Goal: Information Seeking & Learning: Learn about a topic

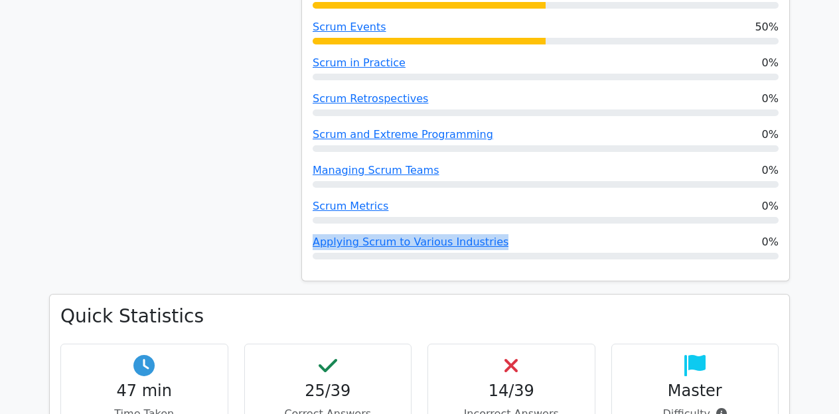
scroll to position [1184, 0]
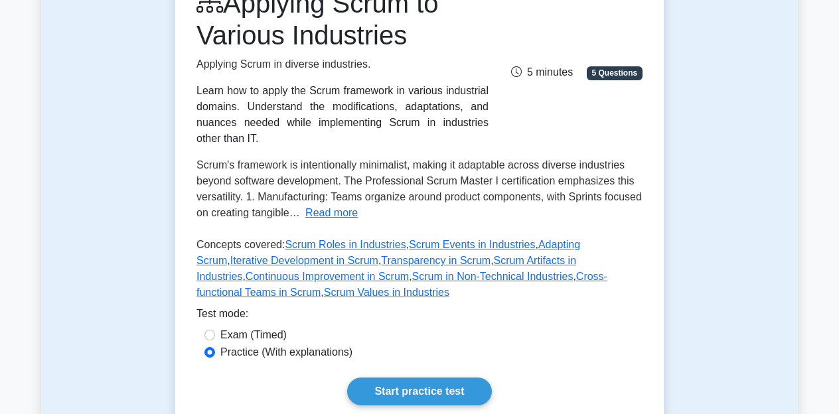
scroll to position [201, 0]
click at [334, 214] on button "Read more" at bounding box center [331, 212] width 52 height 16
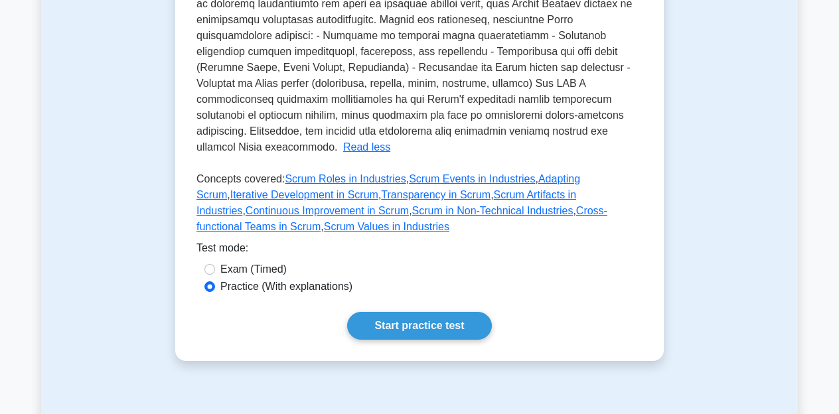
scroll to position [602, 0]
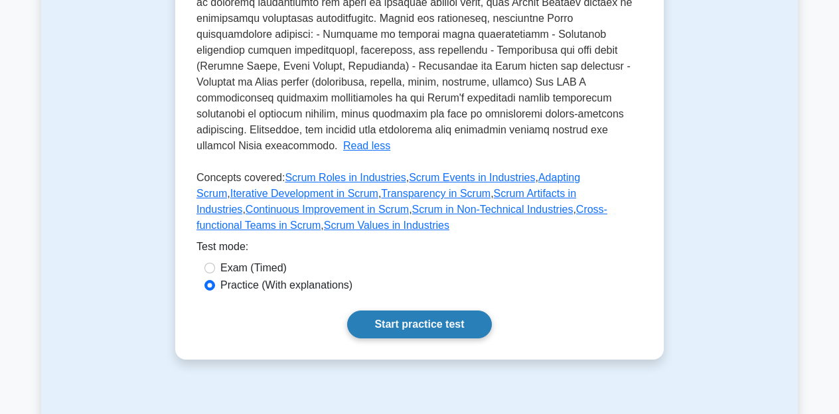
click at [431, 311] on link "Start practice test" at bounding box center [419, 325] width 144 height 28
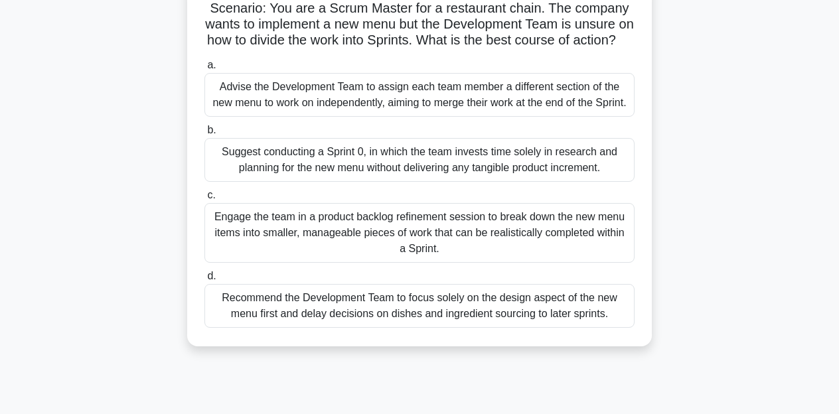
scroll to position [114, 0]
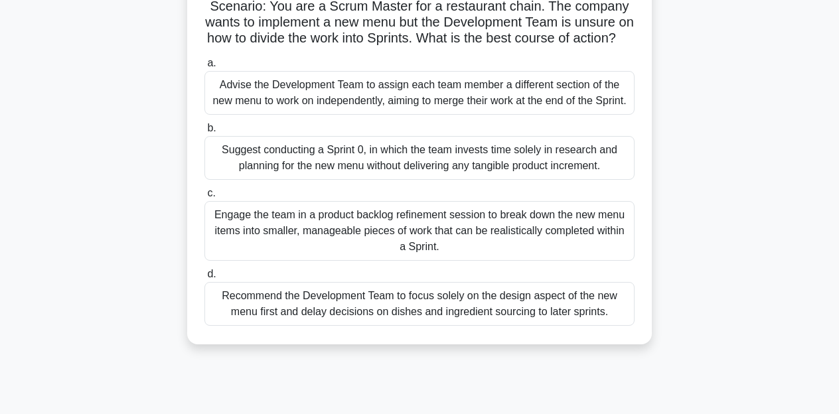
click at [477, 261] on div "Engage the team in a product backlog refinement session to break down the new m…" at bounding box center [419, 231] width 430 height 60
click at [204, 198] on input "c. Engage the team in a product backlog refinement session to break down the ne…" at bounding box center [204, 193] width 0 height 9
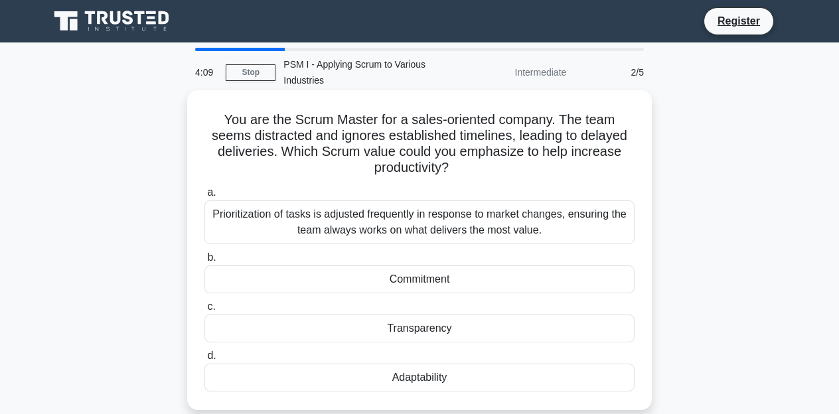
scroll to position [27, 0]
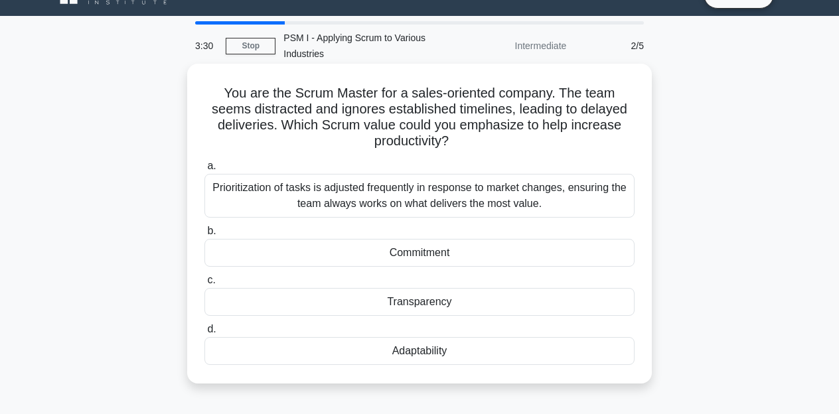
click at [491, 354] on div "Adaptability" at bounding box center [419, 351] width 430 height 28
click at [204, 334] on input "d. Adaptability" at bounding box center [204, 329] width 0 height 9
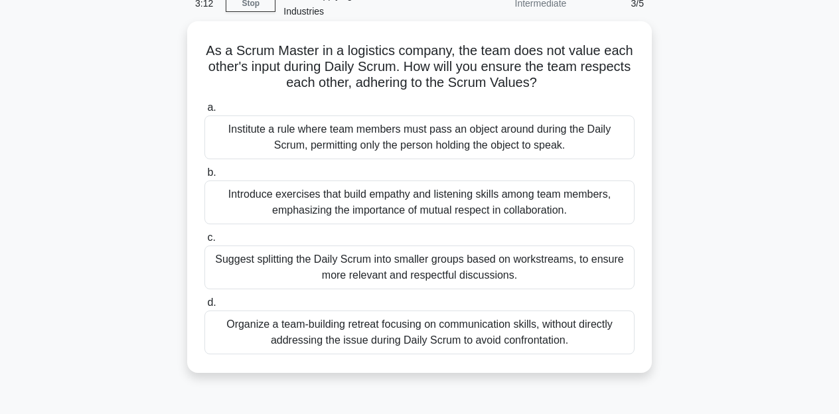
scroll to position [78, 0]
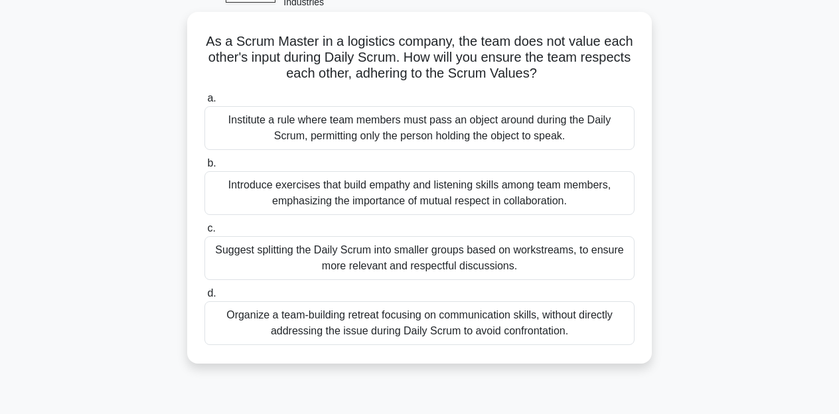
click at [434, 198] on div "Introduce exercises that build empathy and listening skills among team members,…" at bounding box center [419, 193] width 430 height 44
click at [204, 168] on input "b. Introduce exercises that build empathy and listening skills among team membe…" at bounding box center [204, 163] width 0 height 9
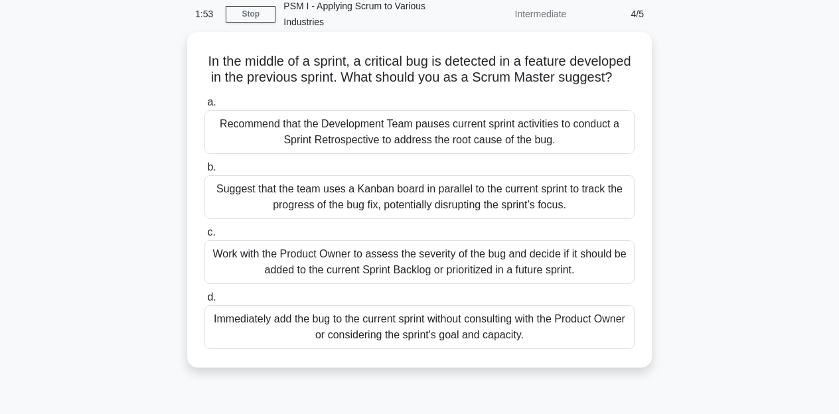
scroll to position [62, 0]
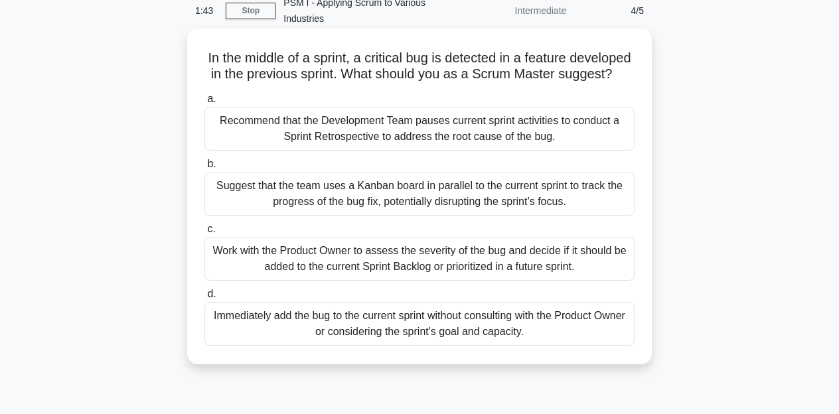
click at [567, 266] on div "Work with the Product Owner to assess the severity of the bug and decide if it …" at bounding box center [419, 259] width 430 height 44
click at [204, 234] on input "c. Work with the Product Owner to assess the severity of the bug and decide if …" at bounding box center [204, 229] width 0 height 9
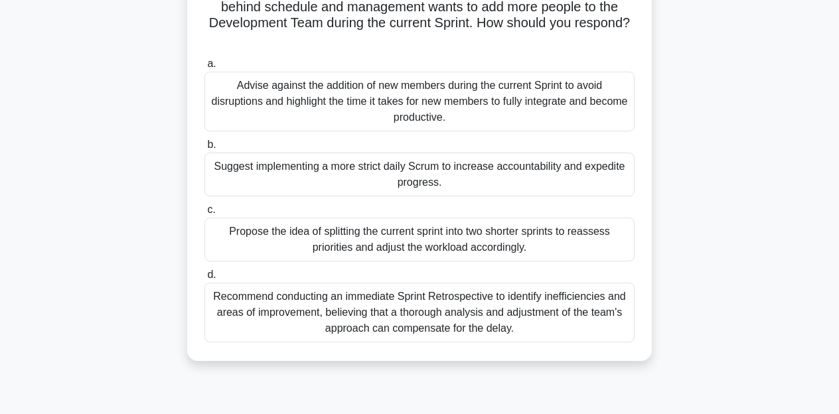
scroll to position [137, 0]
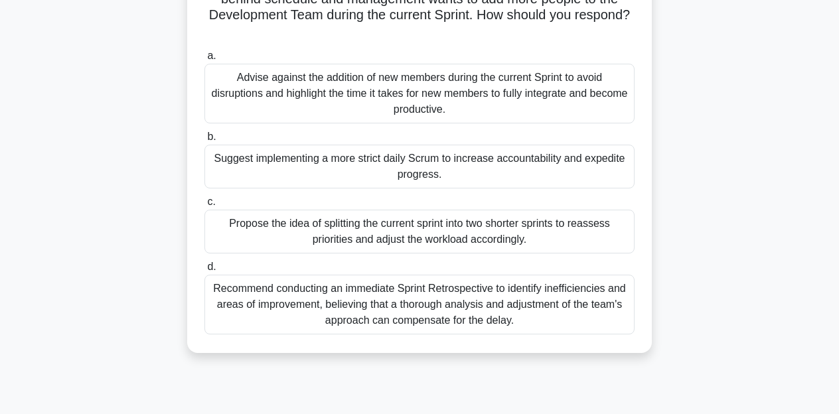
click at [502, 240] on div "Propose the idea of splitting the current sprint into two shorter sprints to re…" at bounding box center [419, 232] width 430 height 44
click at [204, 206] on input "c. Propose the idea of splitting the current sprint into two shorter sprints to…" at bounding box center [204, 202] width 0 height 9
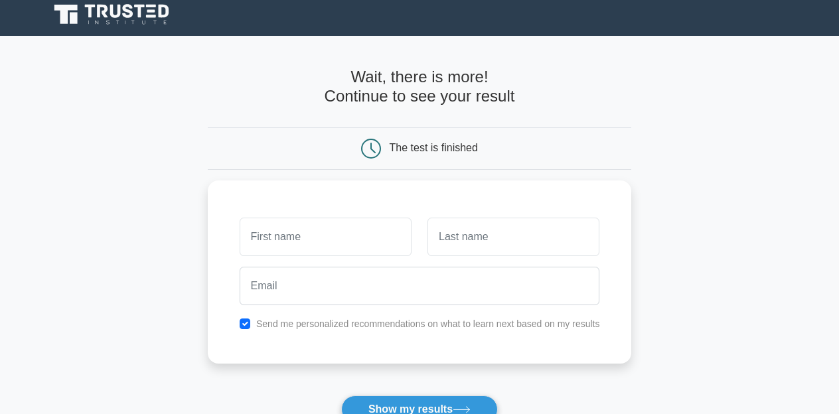
scroll to position [4, 0]
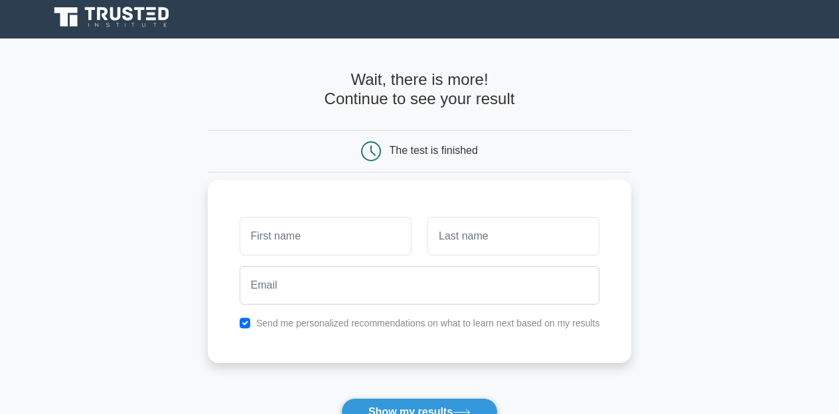
click at [348, 233] on input "text" at bounding box center [326, 236] width 172 height 38
type input "sergio"
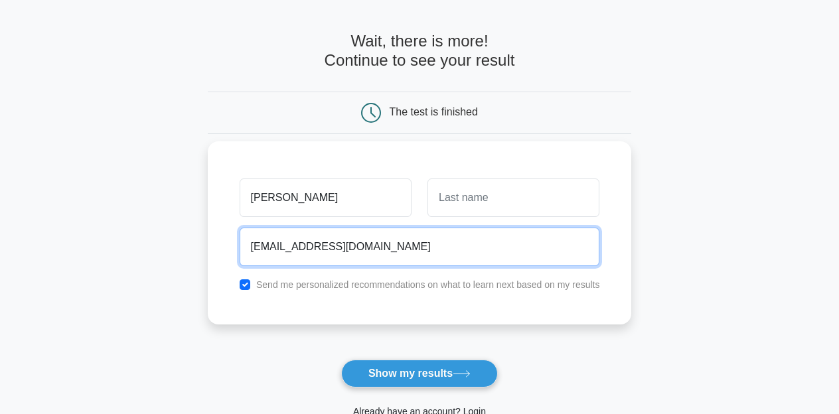
scroll to position [94, 0]
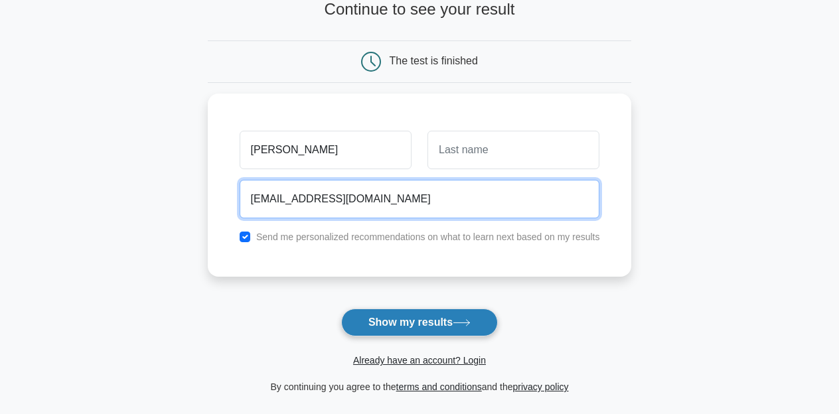
type input "serf03@outlook.com"
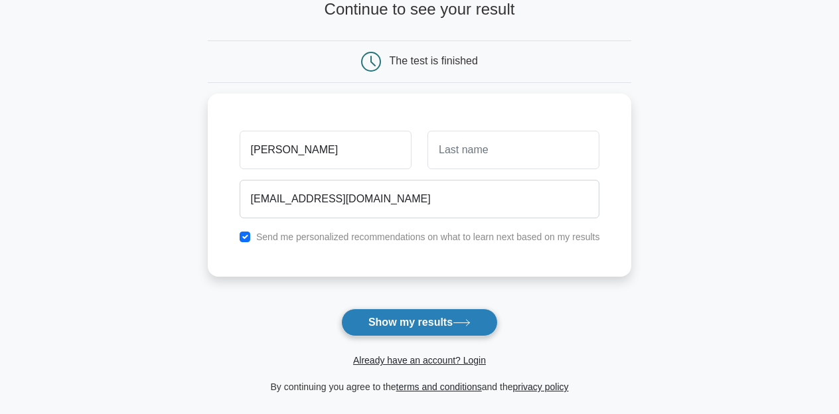
click at [399, 315] on button "Show my results" at bounding box center [419, 323] width 157 height 28
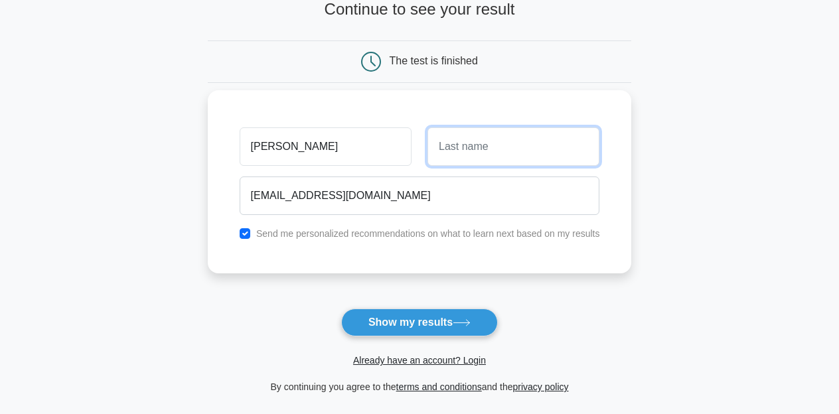
click at [479, 141] on input "text" at bounding box center [513, 146] width 172 height 38
type input "aguero"
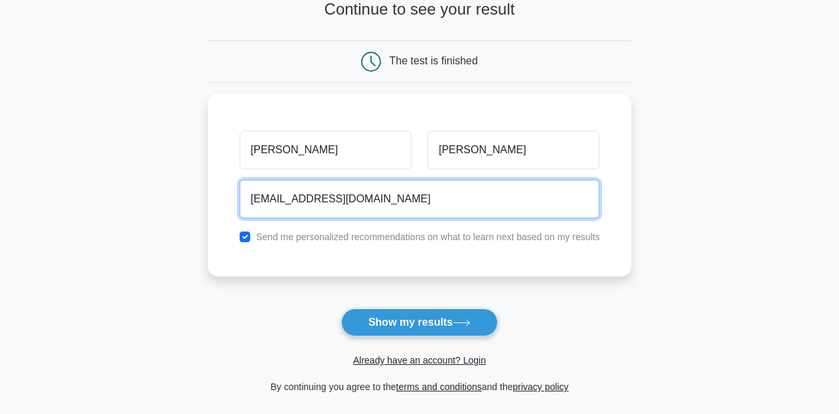
drag, startPoint x: 365, startPoint y: 196, endPoint x: 166, endPoint y: 196, distance: 199.1
click at [171, 196] on main "Wait, there is more! Continue to see your result The test is finished sergio ag…" at bounding box center [419, 188] width 839 height 478
type input "aguerogio@gmail.com"
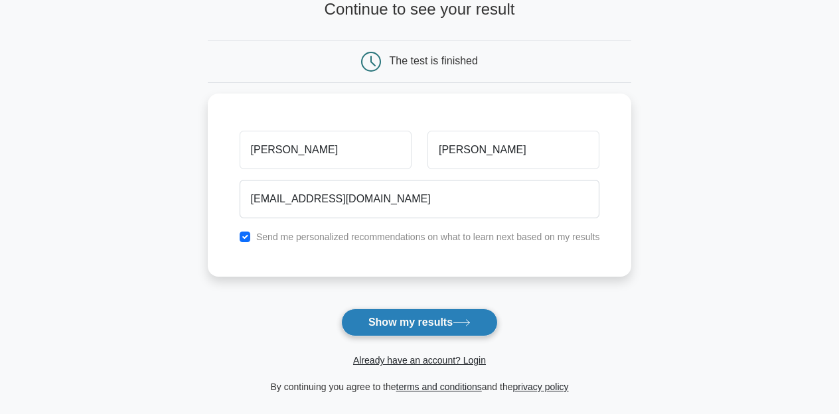
click at [378, 323] on button "Show my results" at bounding box center [419, 323] width 157 height 28
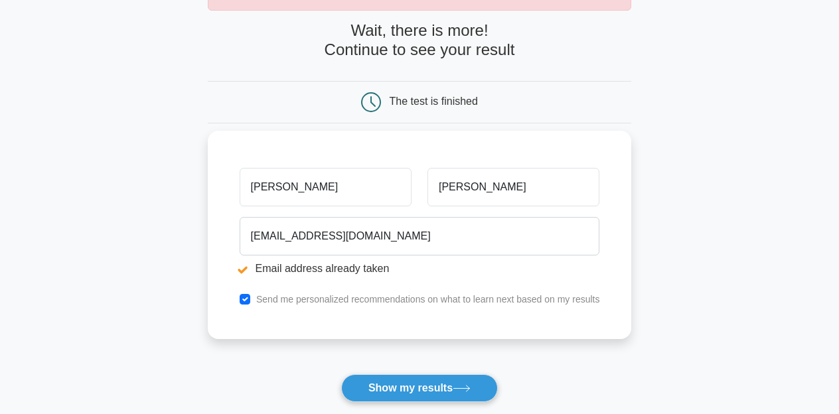
scroll to position [151, 0]
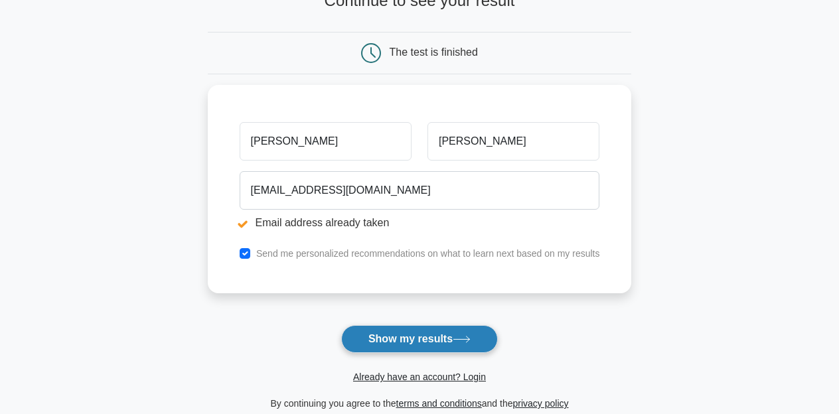
click at [441, 346] on button "Show my results" at bounding box center [419, 339] width 157 height 28
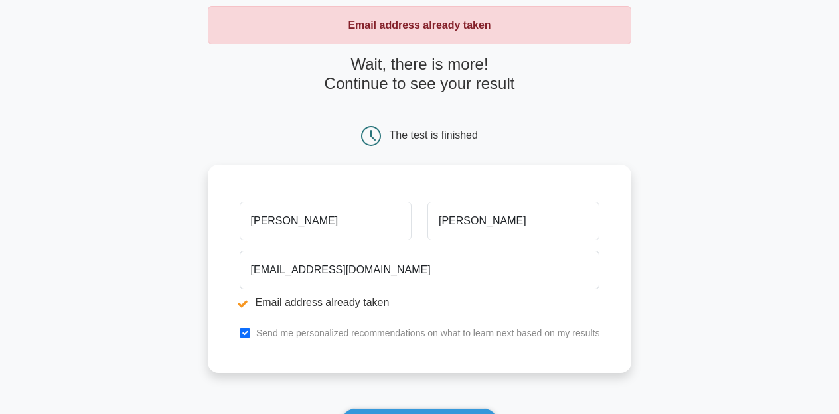
scroll to position [92, 0]
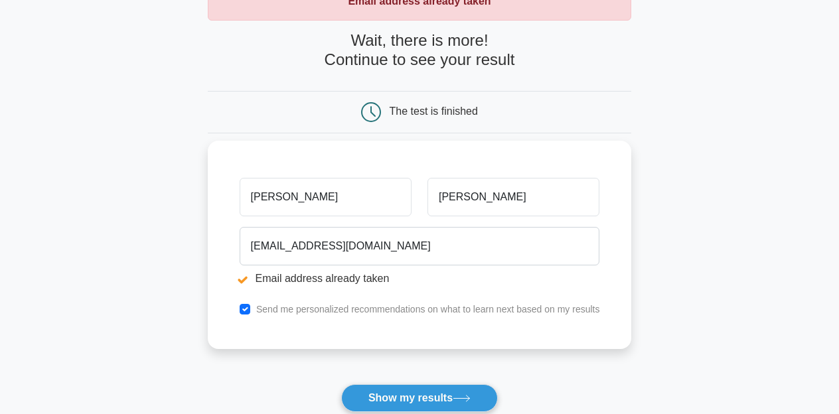
click at [244, 309] on input "checkbox" at bounding box center [245, 309] width 11 height 11
checkbox input "false"
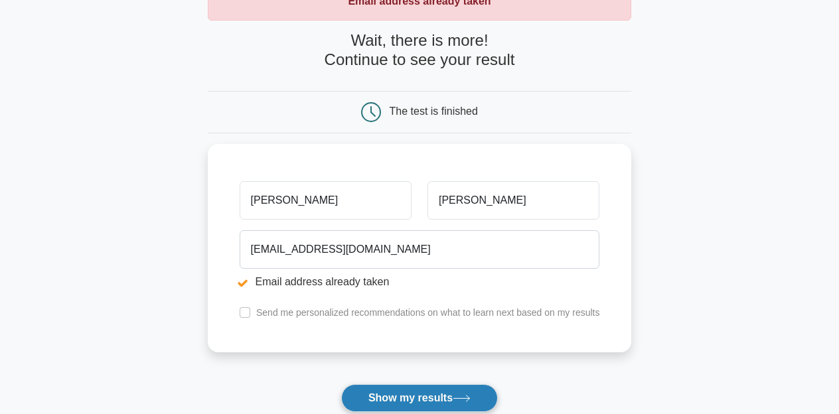
click at [416, 400] on button "Show my results" at bounding box center [419, 398] width 157 height 28
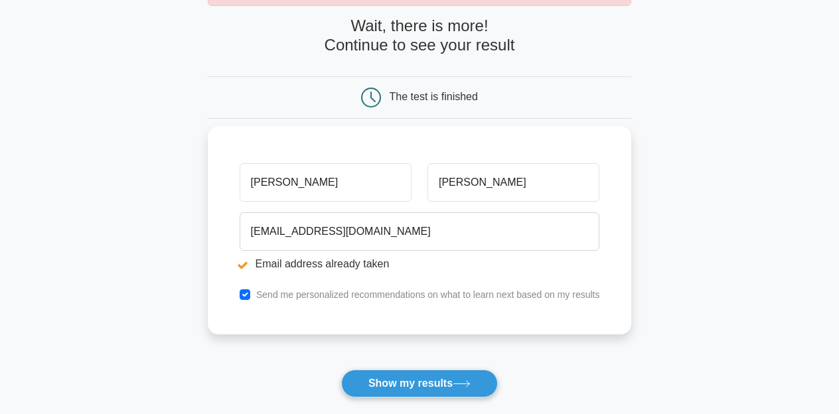
scroll to position [108, 0]
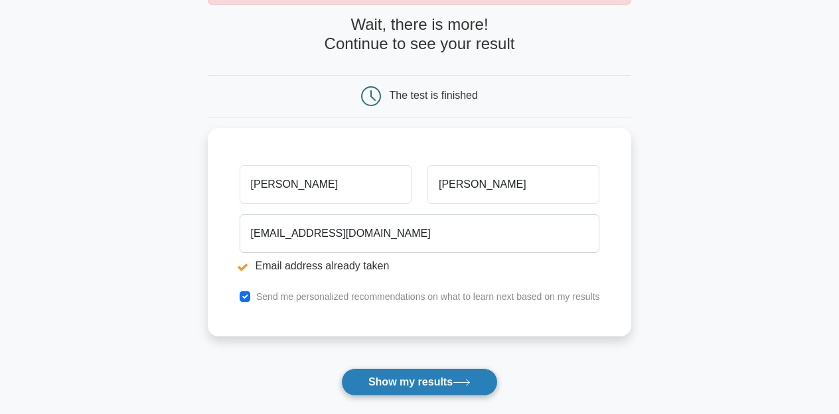
click at [449, 383] on button "Show my results" at bounding box center [419, 382] width 157 height 28
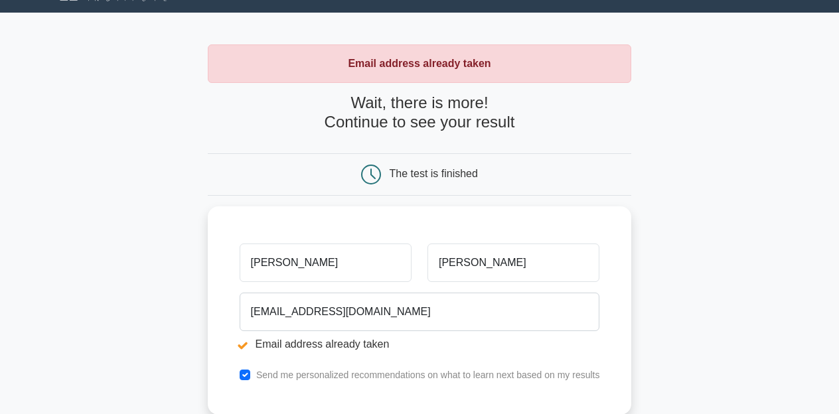
scroll to position [29, 0]
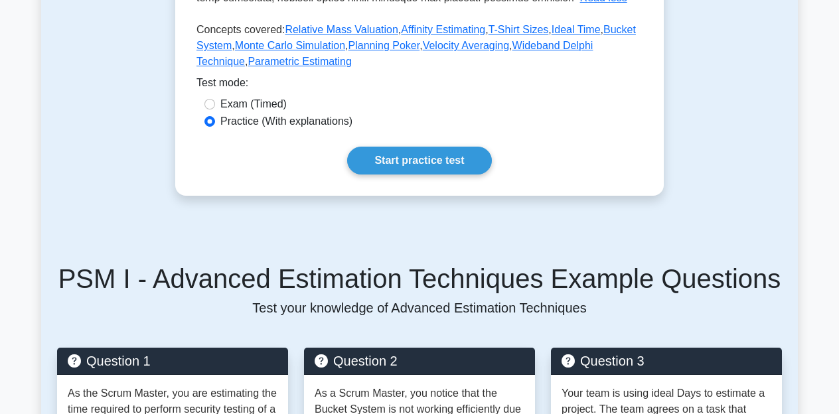
scroll to position [699, 0]
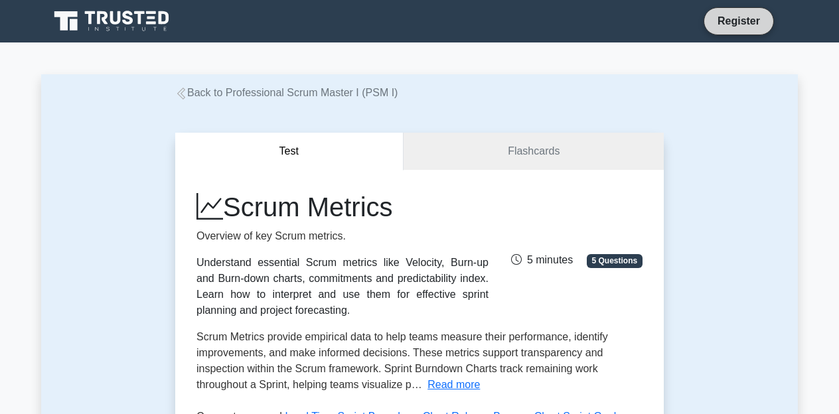
click at [725, 22] on link "Register" at bounding box center [739, 21] width 58 height 17
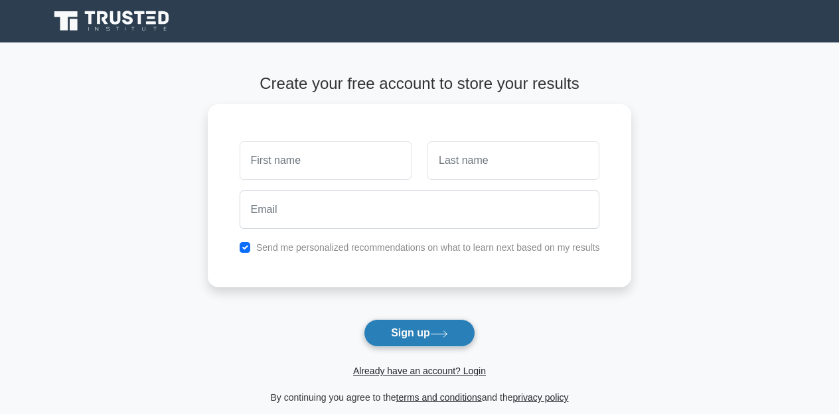
click at [398, 331] on button "Sign up" at bounding box center [420, 333] width 112 height 28
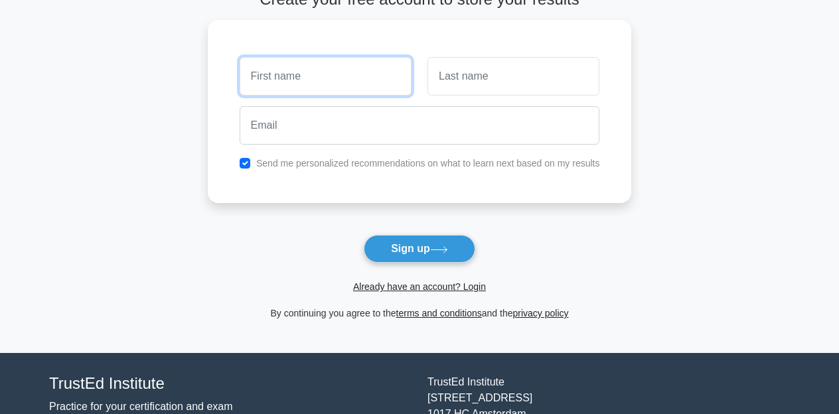
scroll to position [86, 0]
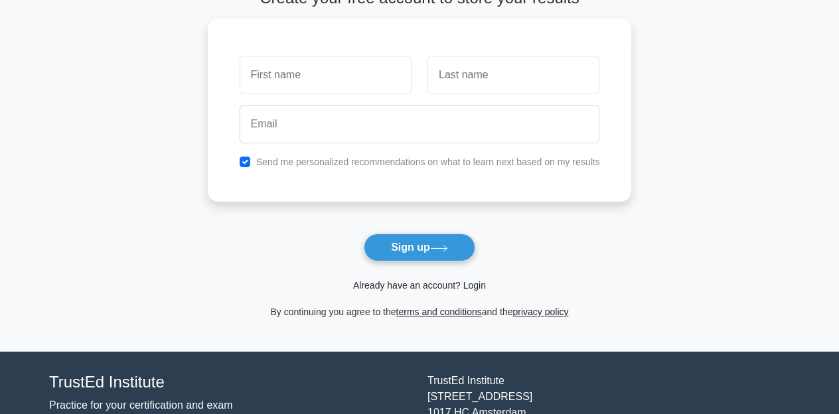
click at [408, 289] on link "Already have an account? Login" at bounding box center [419, 285] width 133 height 11
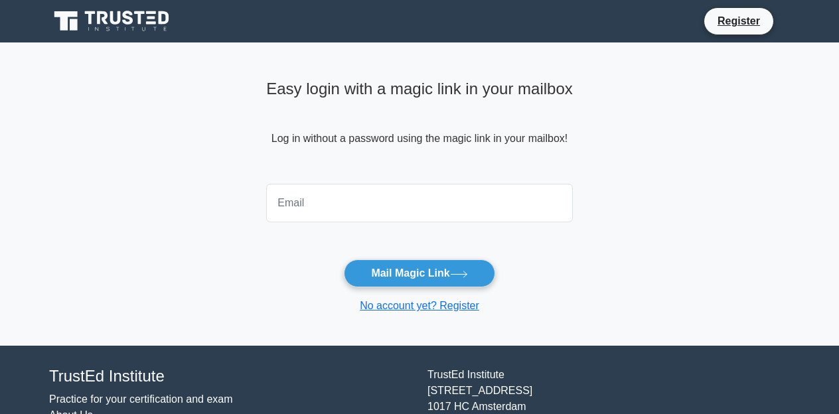
click at [363, 208] on input "email" at bounding box center [419, 203] width 307 height 38
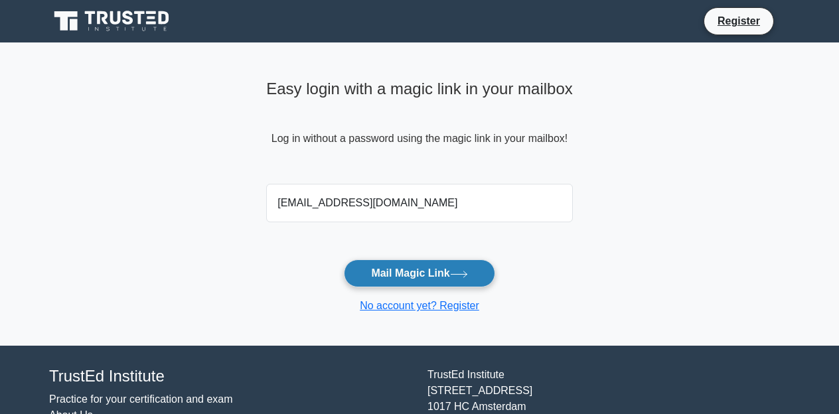
type input "aguerogio@gmail.com"
click at [430, 280] on button "Mail Magic Link" at bounding box center [419, 274] width 151 height 28
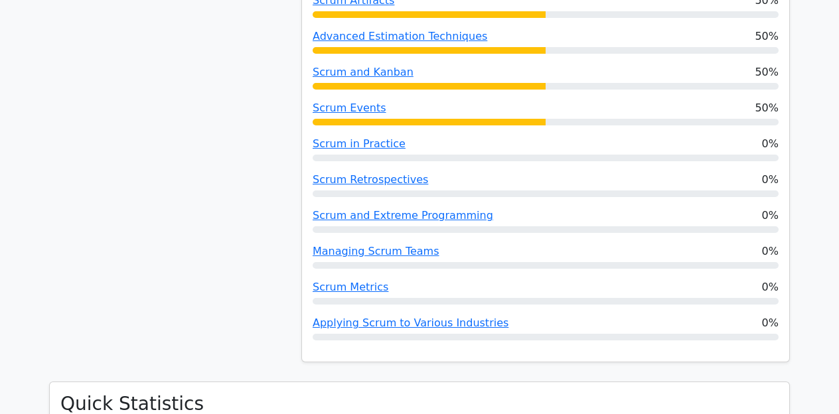
scroll to position [1106, 0]
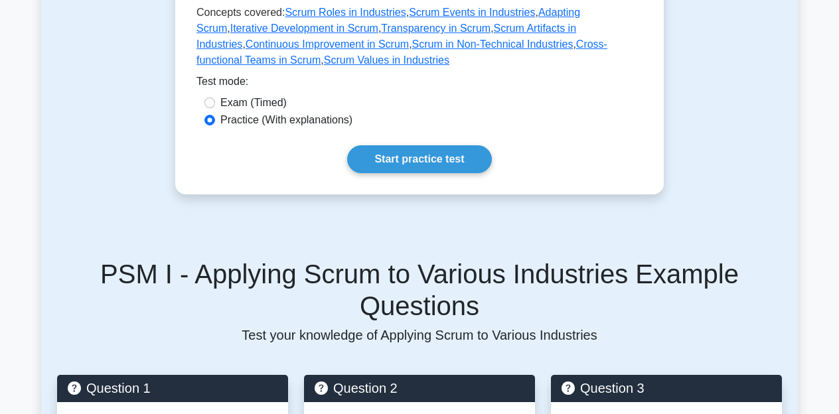
scroll to position [430, 0]
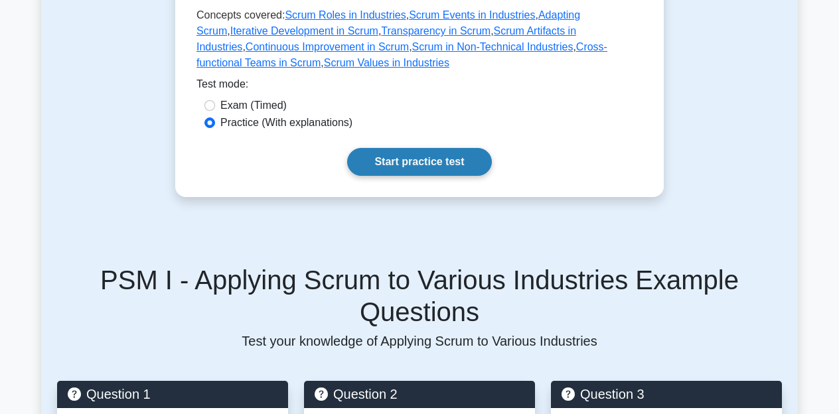
click at [429, 165] on link "Start practice test" at bounding box center [419, 162] width 144 height 28
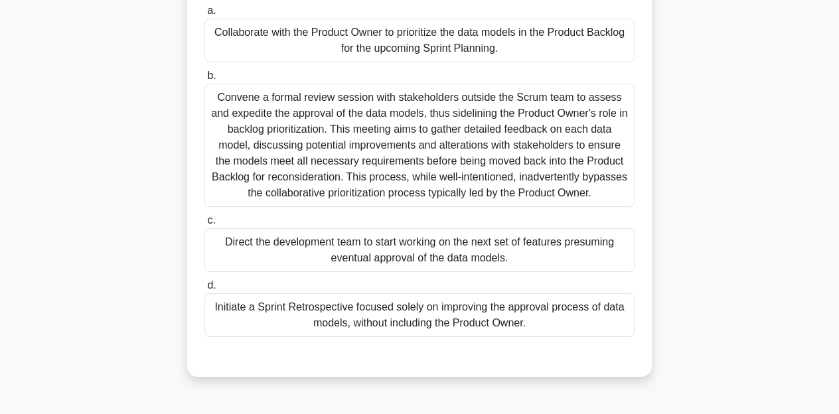
scroll to position [185, 0]
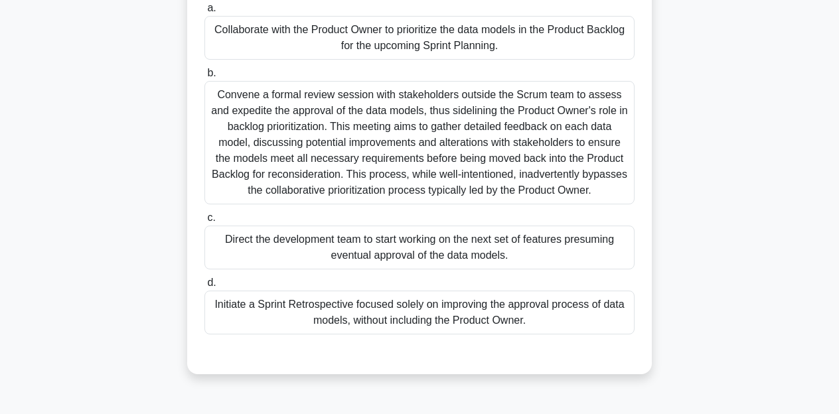
click at [392, 40] on div "Collaborate with the Product Owner to prioritize the data models in the Product…" at bounding box center [419, 38] width 430 height 44
click at [204, 13] on input "a. Collaborate with the Product Owner to prioritize the data models in the Prod…" at bounding box center [204, 8] width 0 height 9
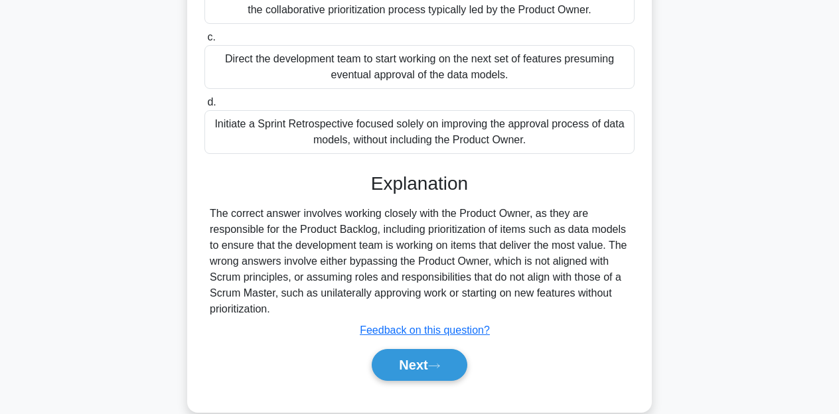
scroll to position [367, 0]
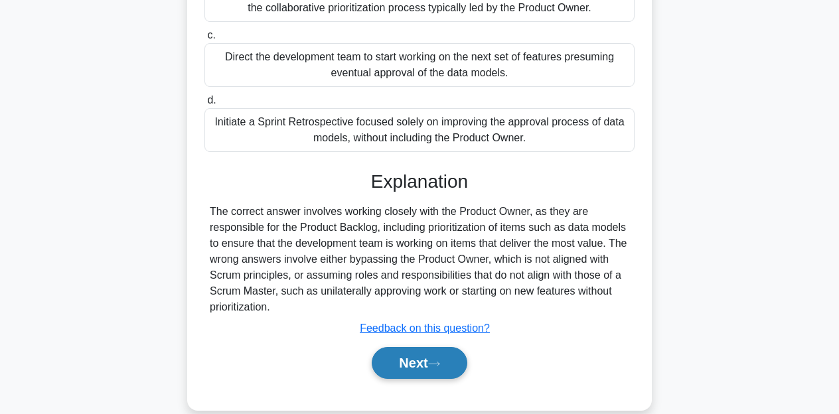
click at [424, 366] on button "Next" at bounding box center [419, 363] width 95 height 32
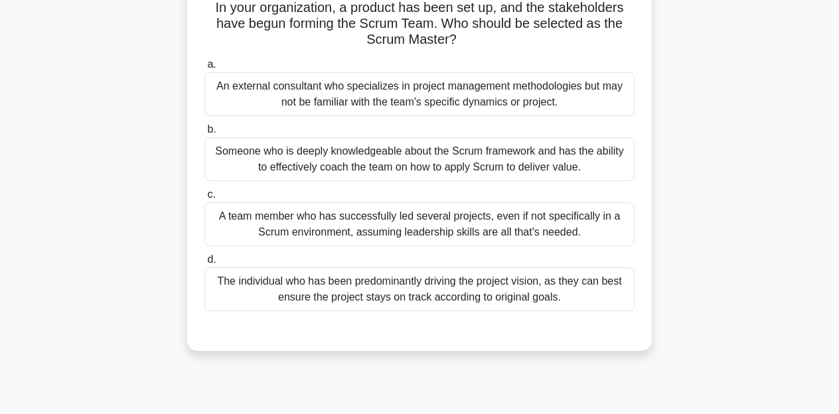
scroll to position [109, 0]
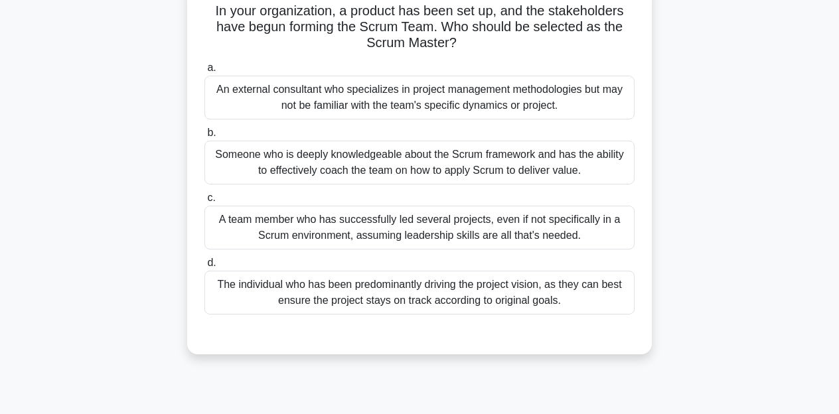
click at [471, 163] on div "Someone who is deeply knowledgeable about the Scrum framework and has the abili…" at bounding box center [419, 163] width 430 height 44
click at [204, 137] on input "b. Someone who is deeply knowledgeable about the Scrum framework and has the ab…" at bounding box center [204, 133] width 0 height 9
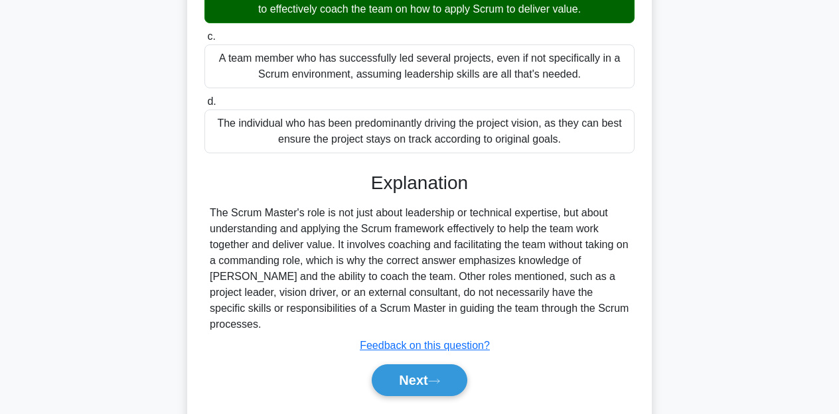
scroll to position [269, 0]
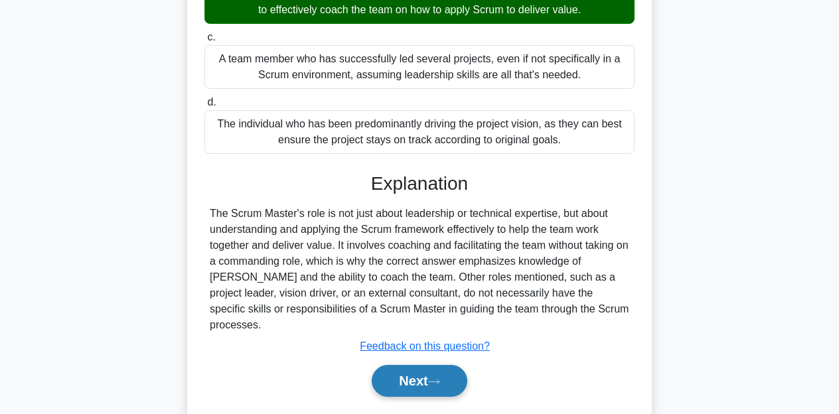
click at [440, 378] on icon at bounding box center [434, 381] width 12 height 7
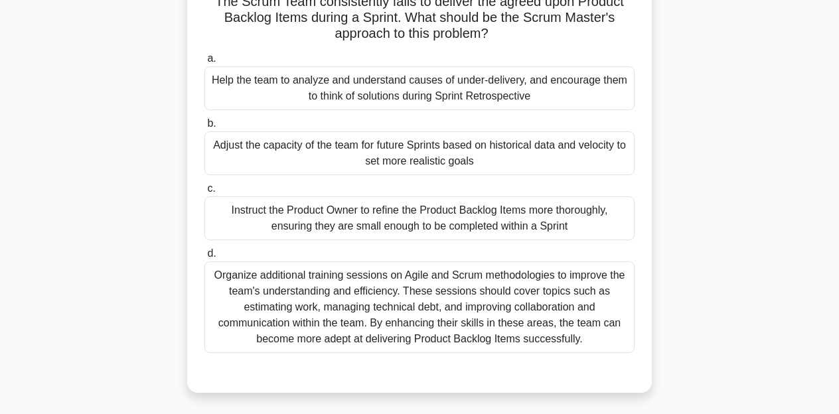
scroll to position [119, 0]
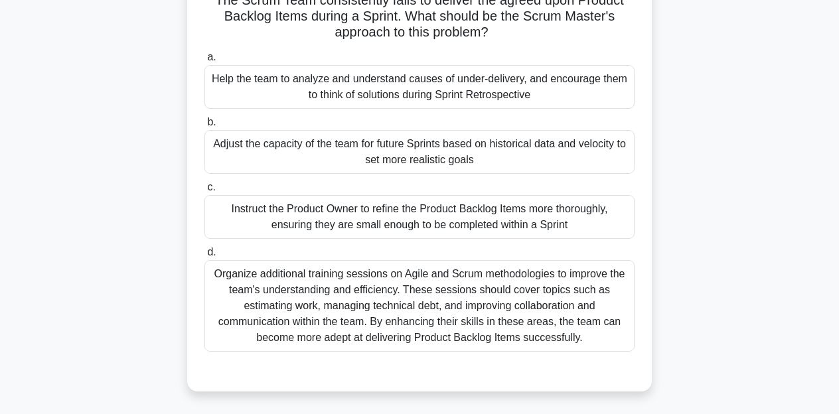
click at [447, 220] on div "Instruct the Product Owner to refine the Product Backlog Items more thoroughly,…" at bounding box center [419, 217] width 430 height 44
click at [204, 192] on input "c. Instruct the Product Owner to refine the Product Backlog Items more thorough…" at bounding box center [204, 187] width 0 height 9
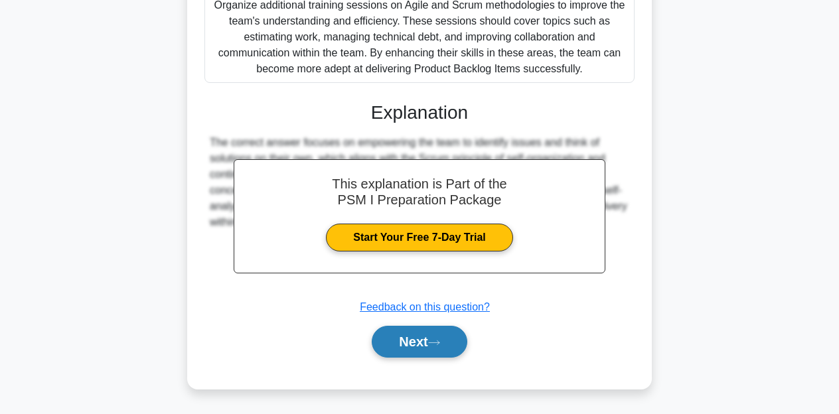
click at [419, 342] on button "Next" at bounding box center [419, 342] width 95 height 32
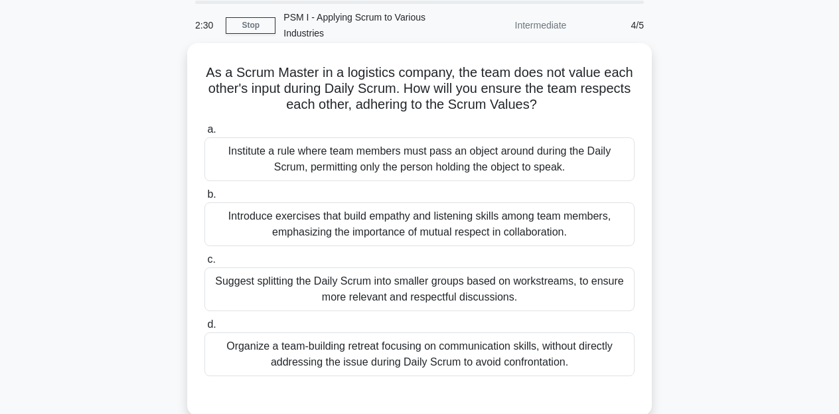
scroll to position [47, 0]
click at [445, 232] on div "Introduce exercises that build empathy and listening skills among team members,…" at bounding box center [419, 224] width 430 height 44
click at [204, 199] on input "b. Introduce exercises that build empathy and listening skills among team membe…" at bounding box center [204, 194] width 0 height 9
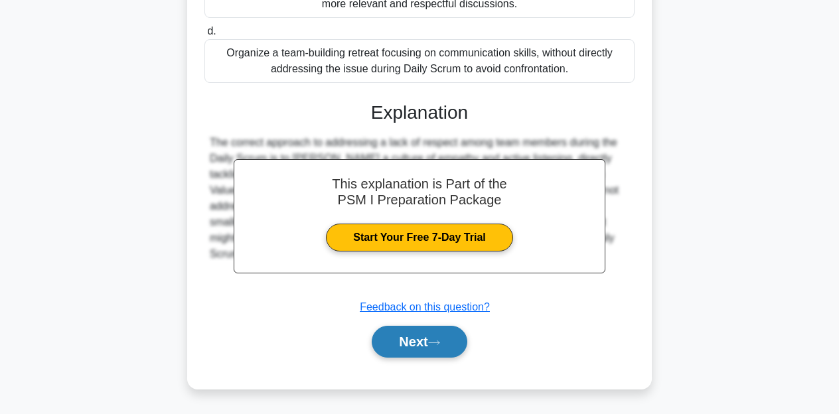
scroll to position [341, 0]
click at [414, 348] on button "Next" at bounding box center [419, 342] width 95 height 32
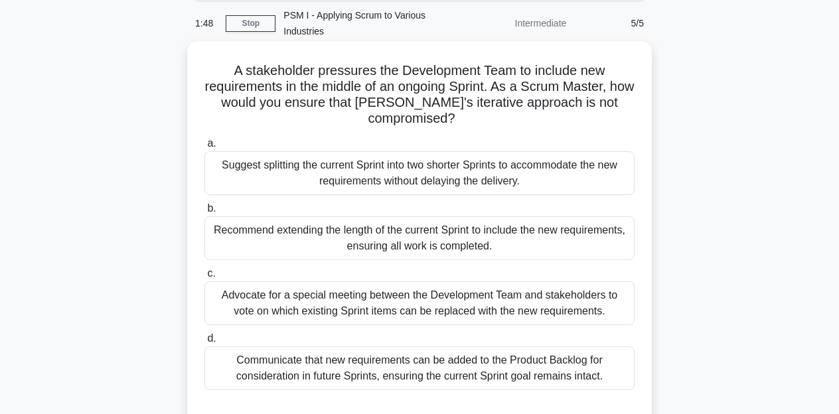
scroll to position [67, 0]
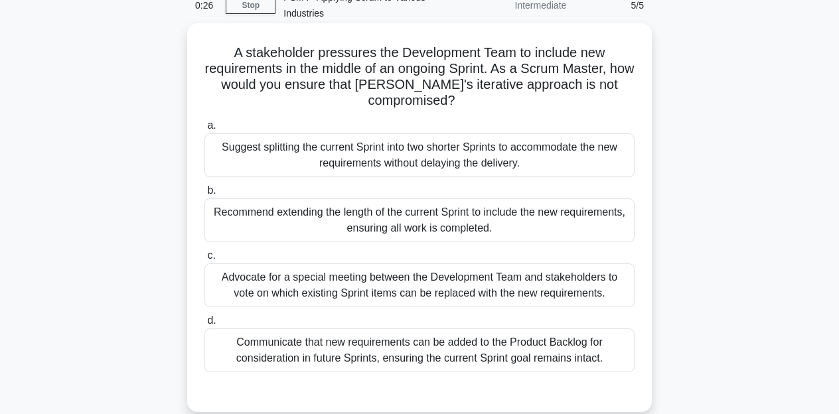
click at [414, 348] on div "Communicate that new requirements can be added to the Product Backlog for consi…" at bounding box center [419, 351] width 430 height 44
click at [204, 325] on input "d. Communicate that new requirements can be added to the Product Backlog for co…" at bounding box center [204, 321] width 0 height 9
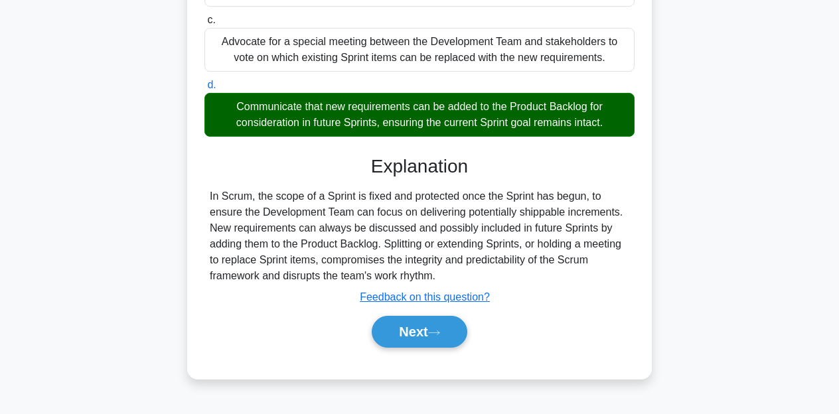
scroll to position [303, 0]
click at [414, 333] on button "Next" at bounding box center [419, 332] width 95 height 32
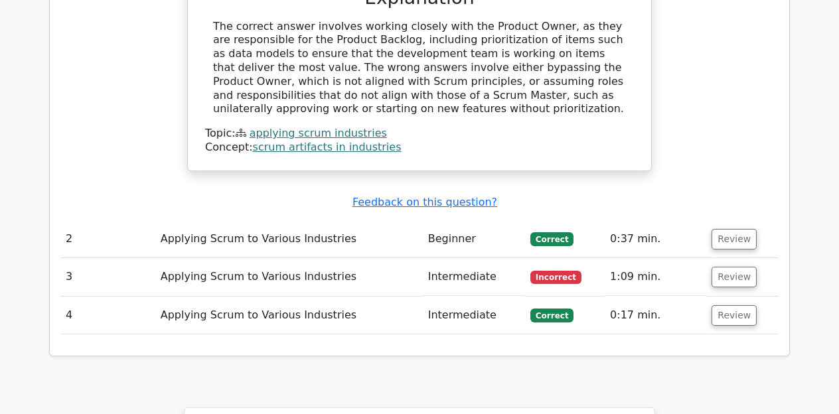
scroll to position [1612, 0]
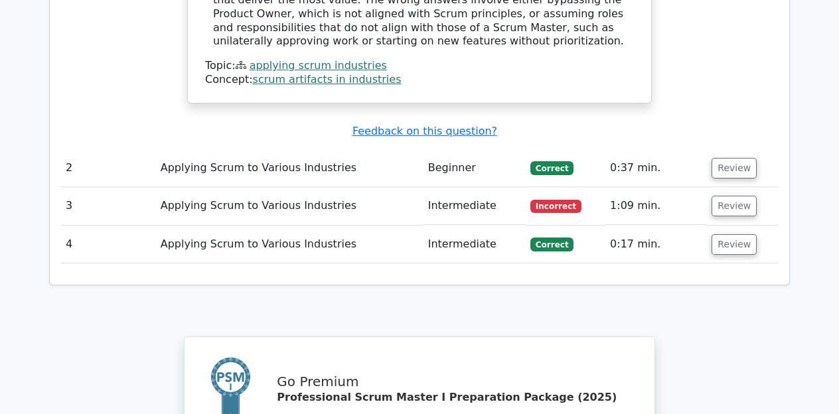
click at [447, 187] on td "Intermediate" at bounding box center [474, 206] width 102 height 38
click at [718, 196] on button "Review" at bounding box center [734, 206] width 45 height 21
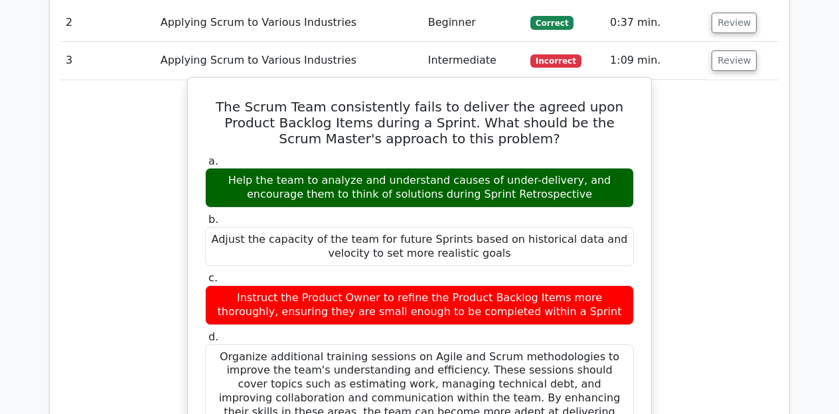
scroll to position [1887, 0]
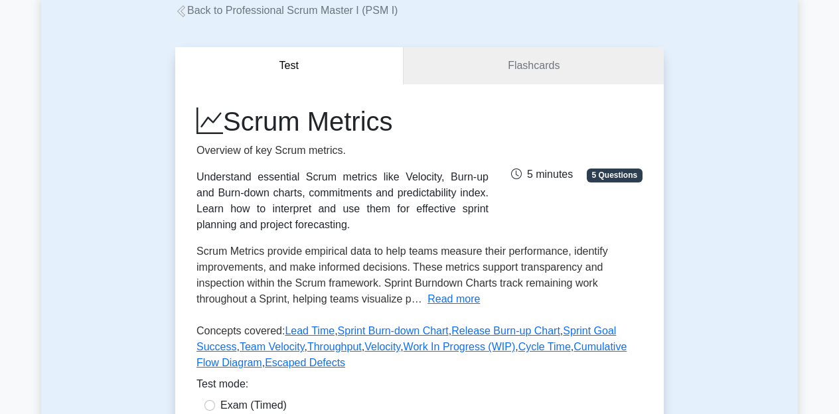
scroll to position [86, 0]
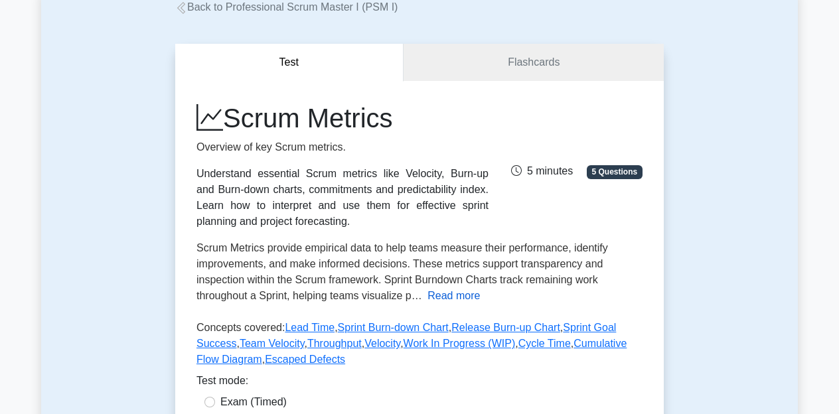
click at [453, 293] on button "Read more" at bounding box center [453, 296] width 52 height 16
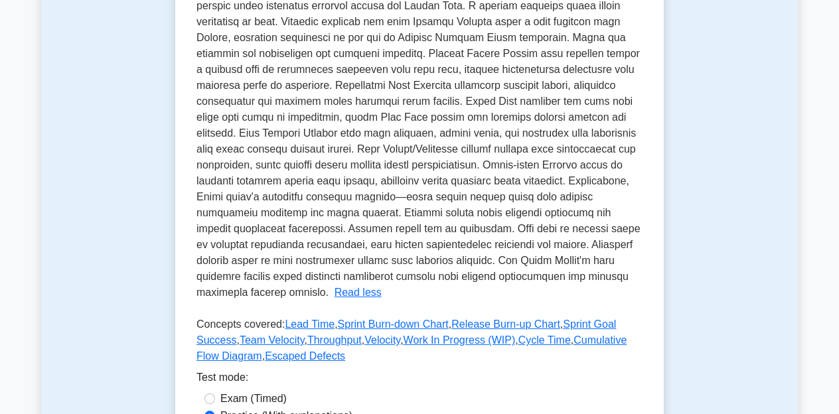
scroll to position [383, 0]
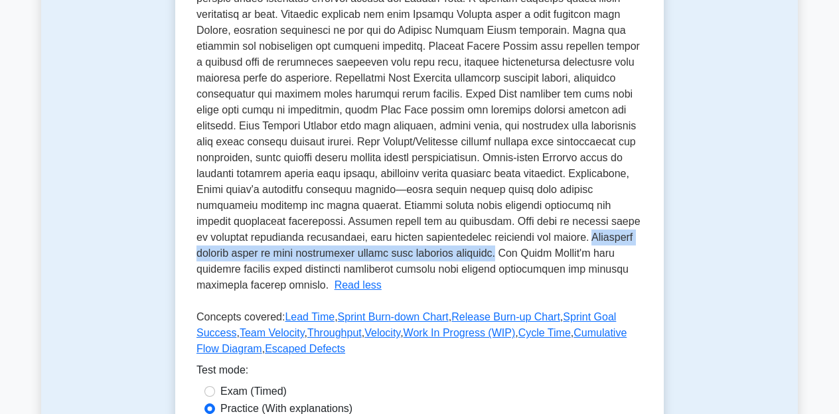
drag, startPoint x: 405, startPoint y: 251, endPoint x: 341, endPoint y: 271, distance: 67.0
click at [341, 271] on span at bounding box center [418, 118] width 444 height 346
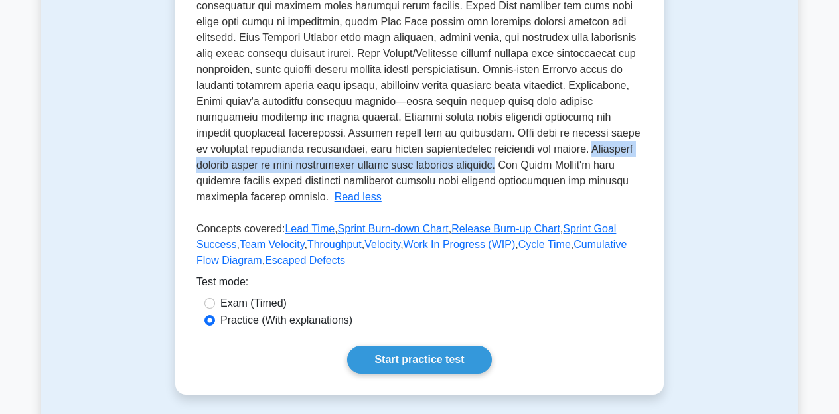
scroll to position [475, 0]
